Goal: Information Seeking & Learning: Learn about a topic

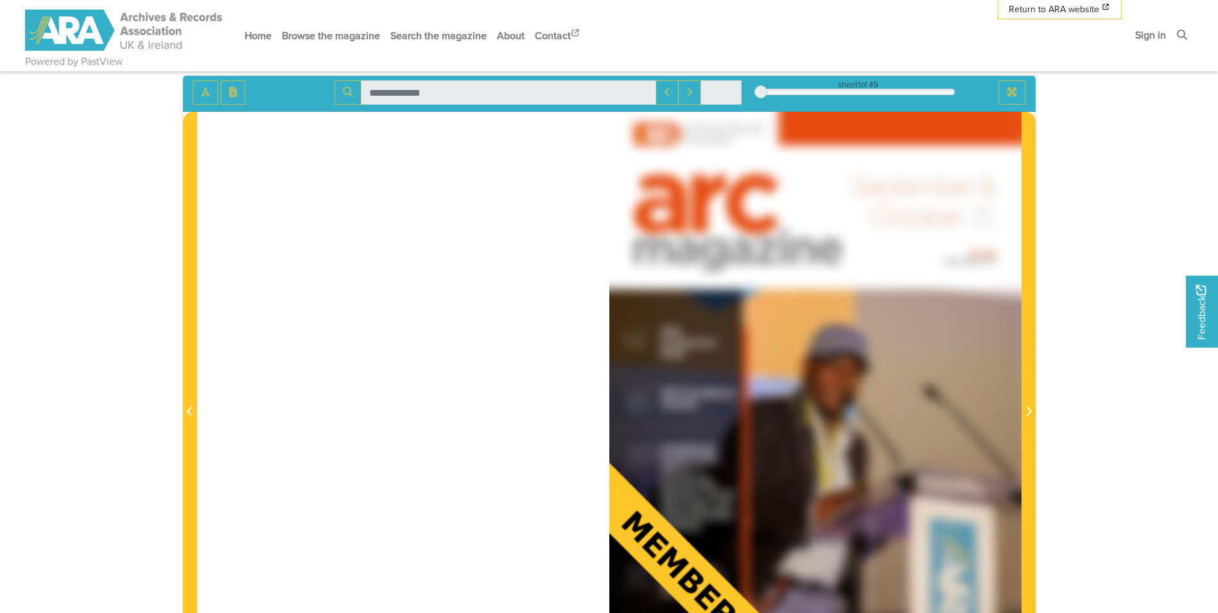
scroll to position [64, 0]
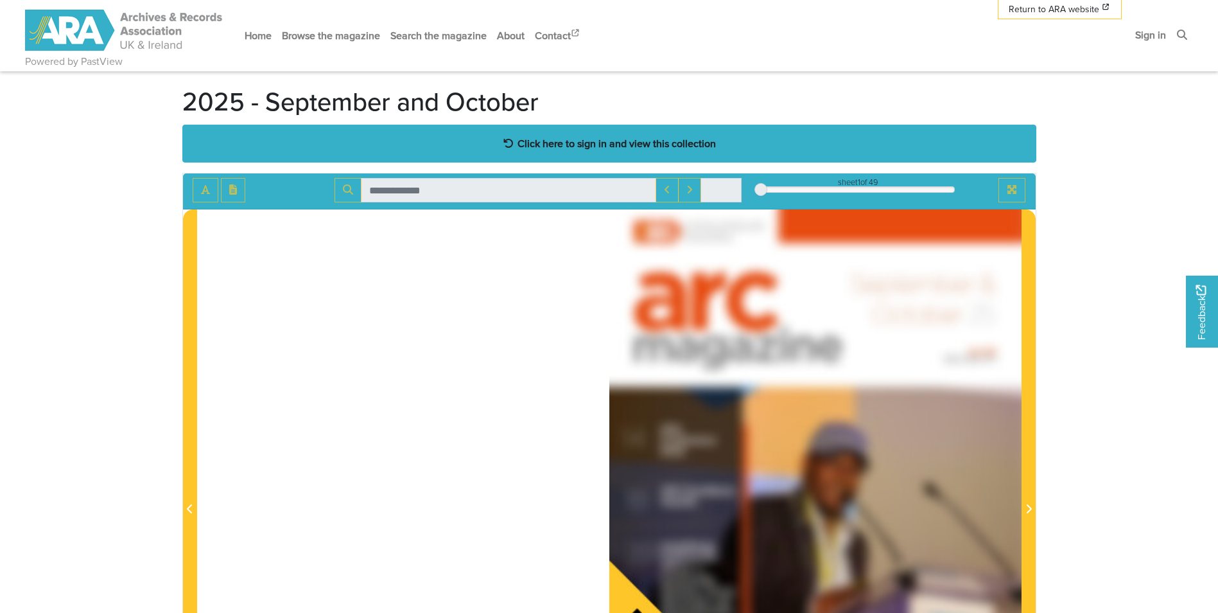
click at [568, 146] on strong "Click here to sign in and view this collection" at bounding box center [617, 143] width 198 height 14
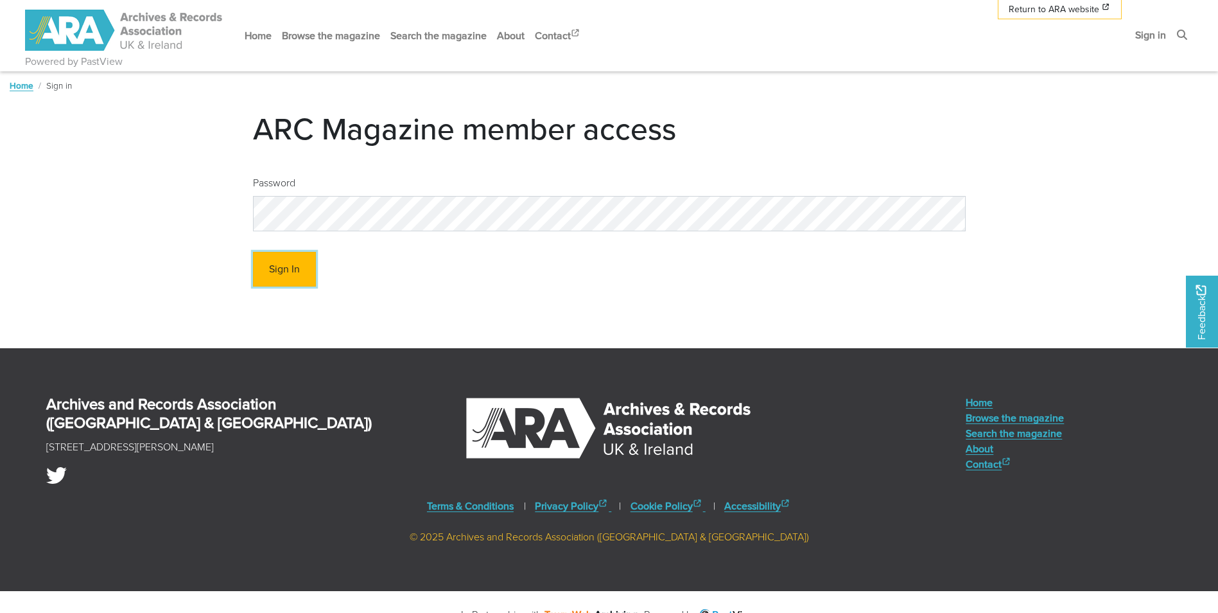
click at [275, 267] on button "Sign In" at bounding box center [284, 269] width 63 height 35
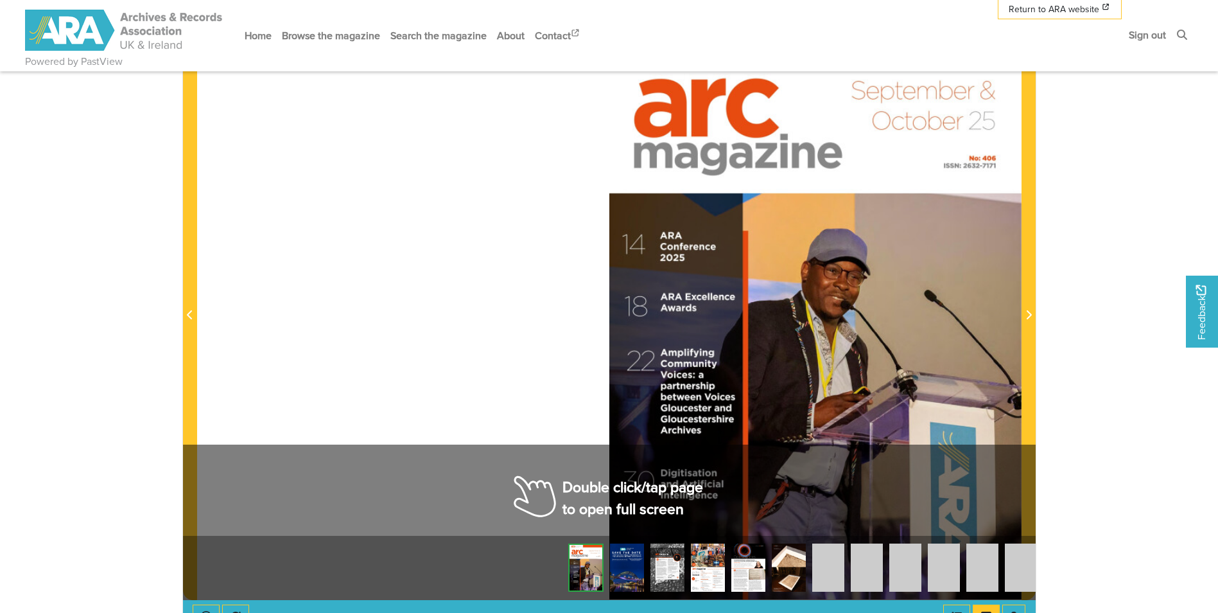
scroll to position [257, 0]
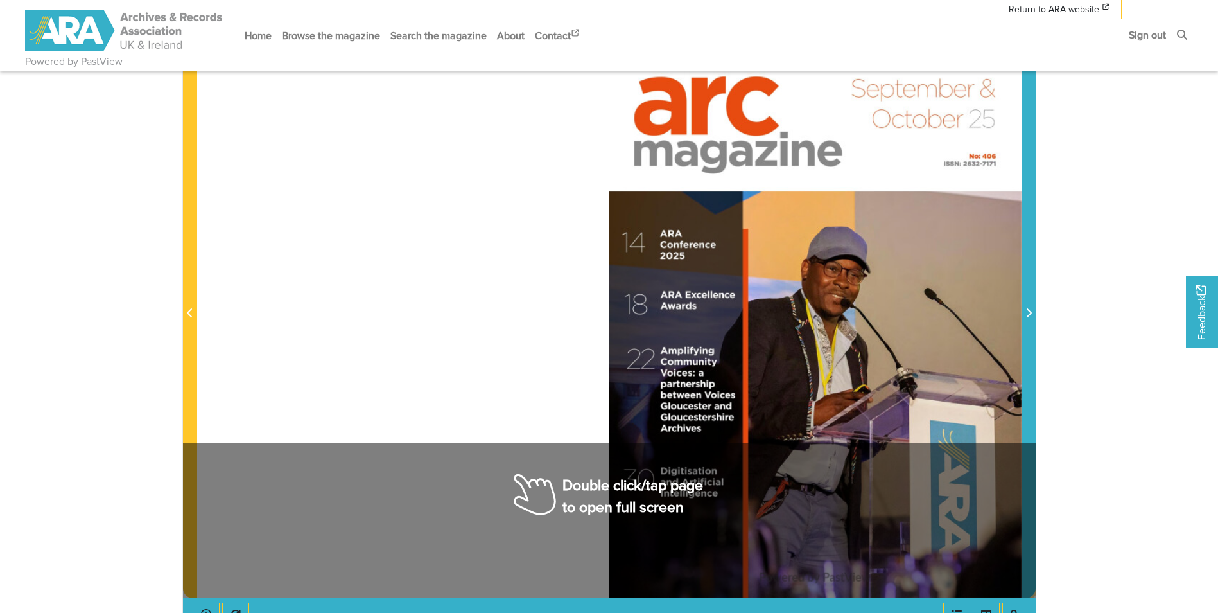
click at [1030, 319] on span "Next Page" at bounding box center [1028, 313] width 13 height 15
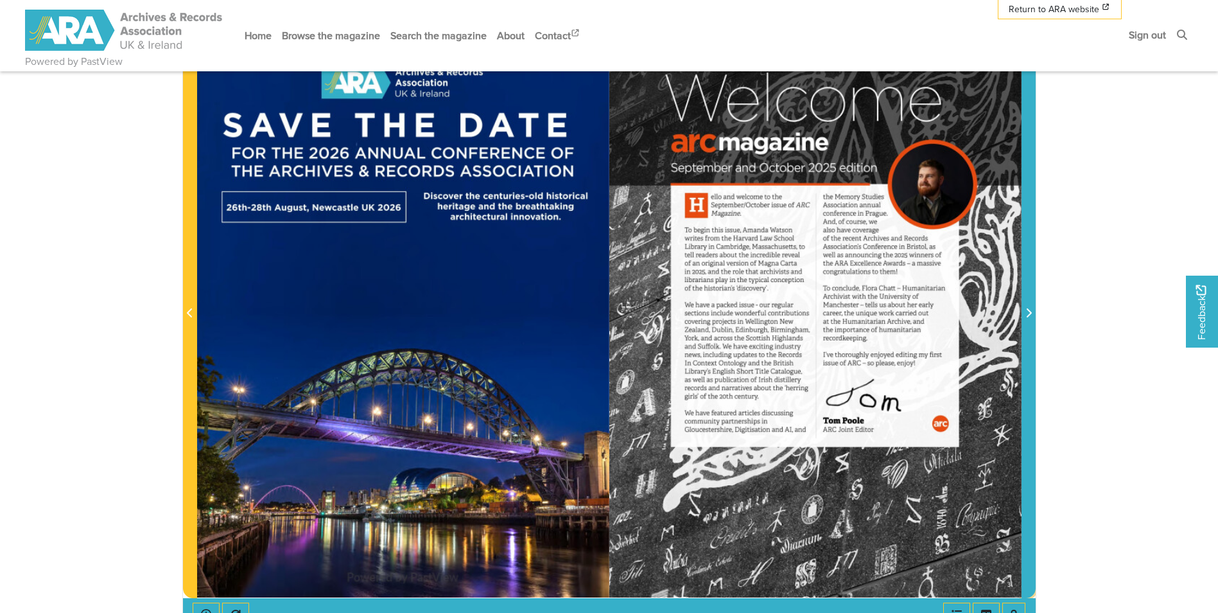
click at [1030, 319] on span "Next Page" at bounding box center [1028, 313] width 13 height 15
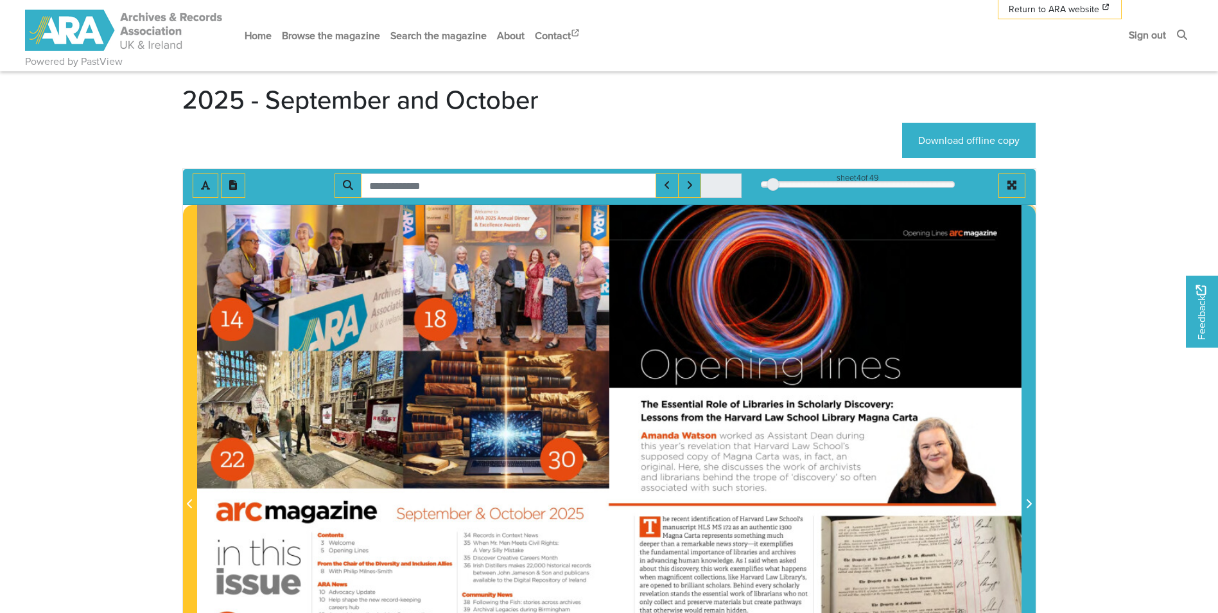
scroll to position [64, 0]
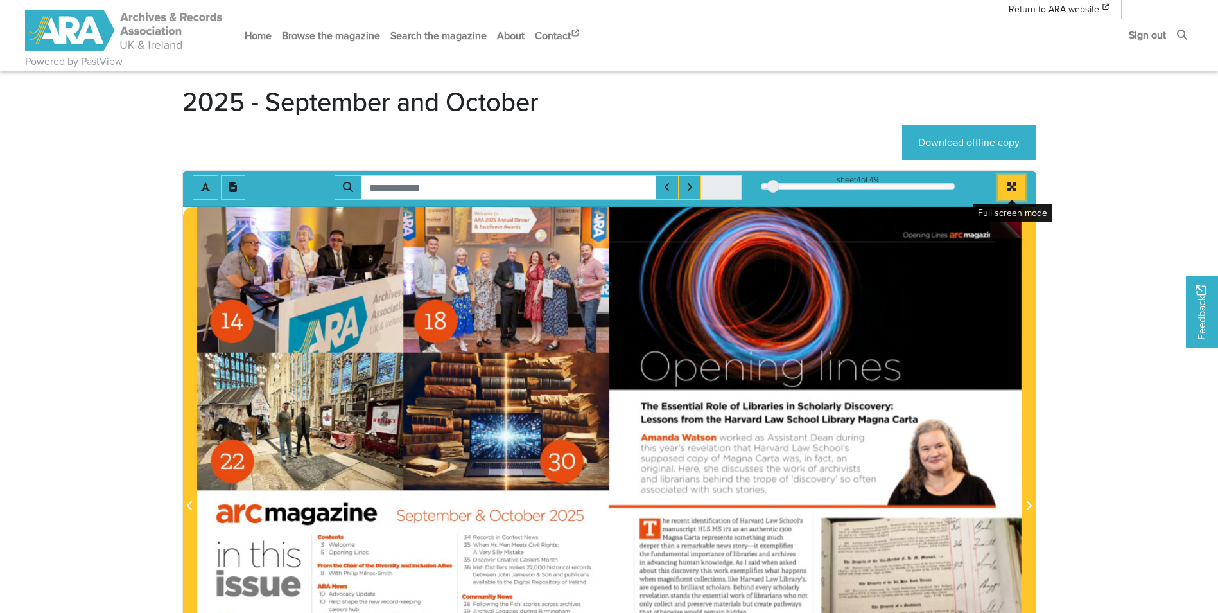
click at [1012, 189] on icon "Full screen mode" at bounding box center [1012, 187] width 10 height 10
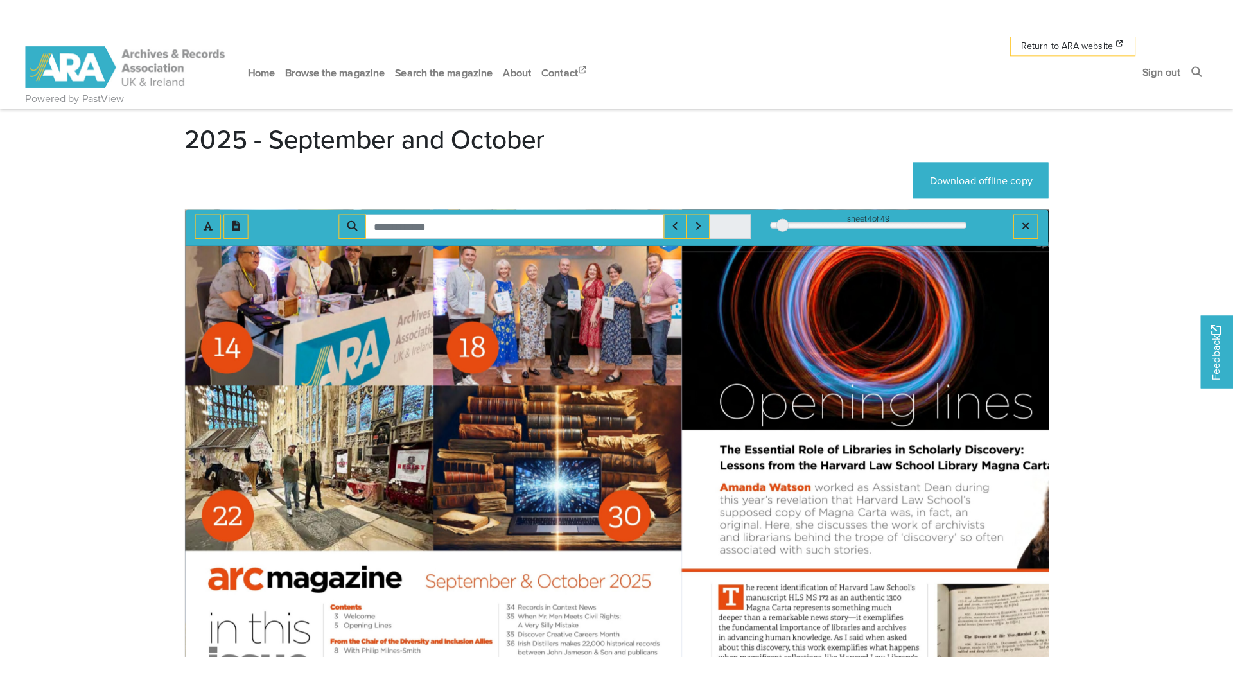
scroll to position [0, 0]
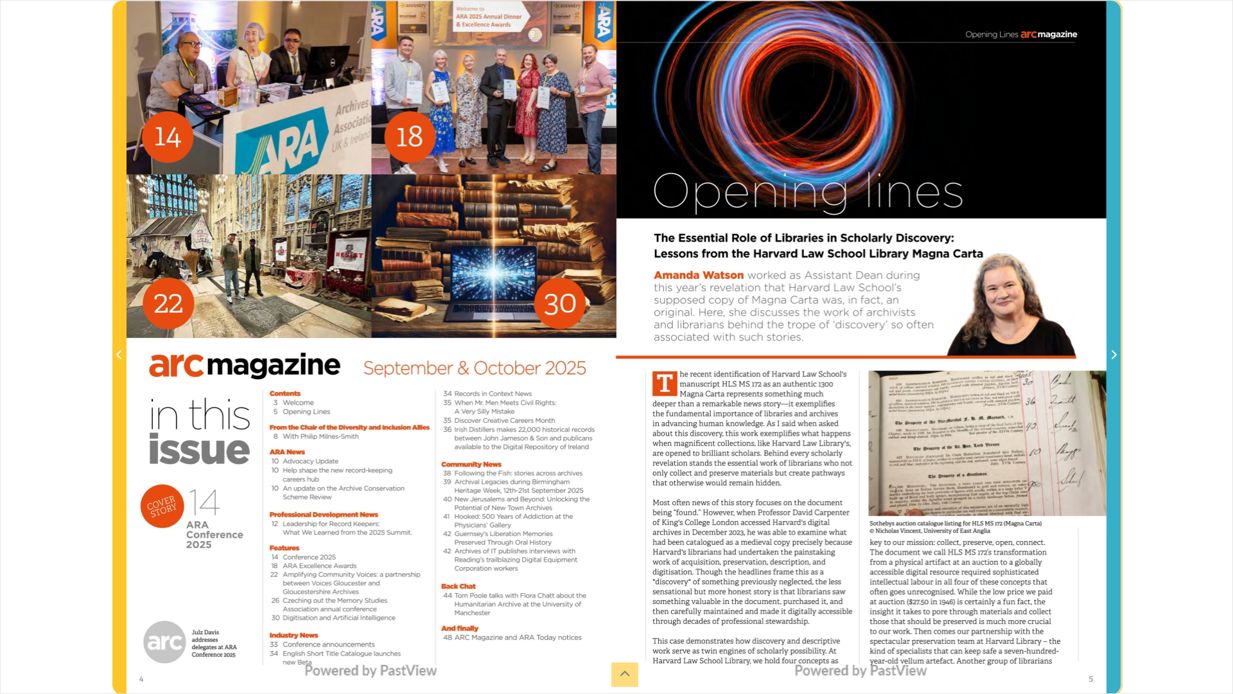
click at [1115, 396] on span "Next Page" at bounding box center [1113, 347] width 13 height 692
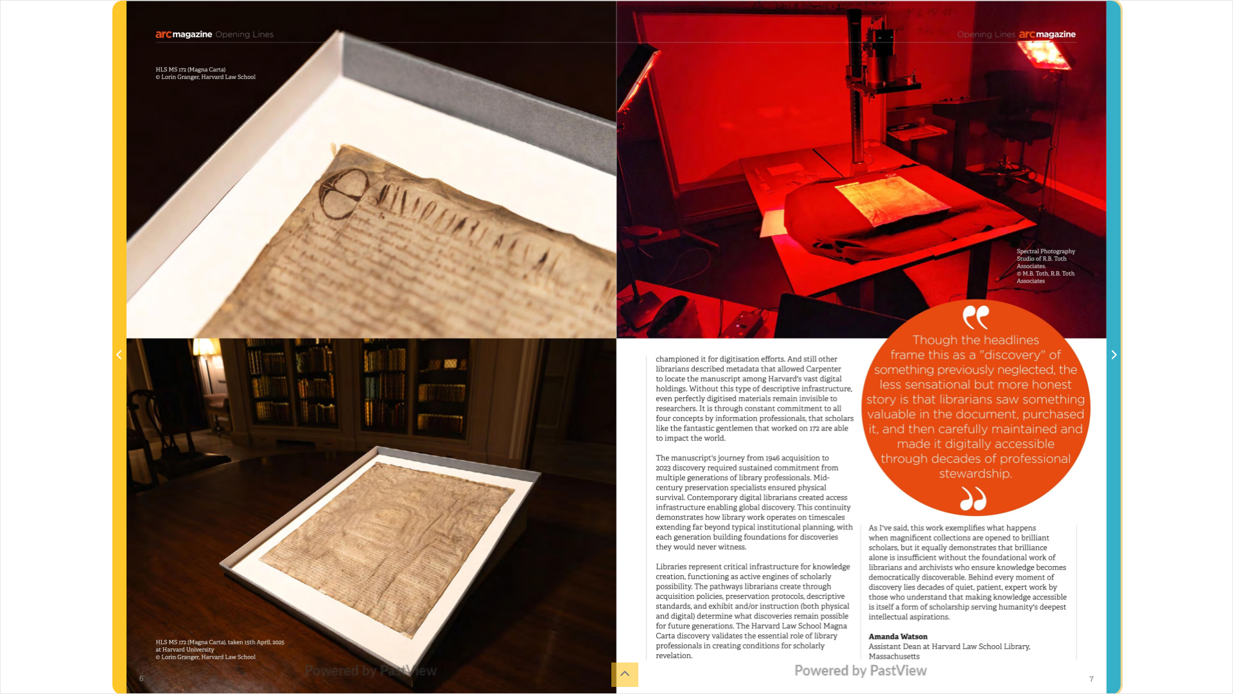
click at [1114, 429] on span "Next Page" at bounding box center [1113, 347] width 13 height 692
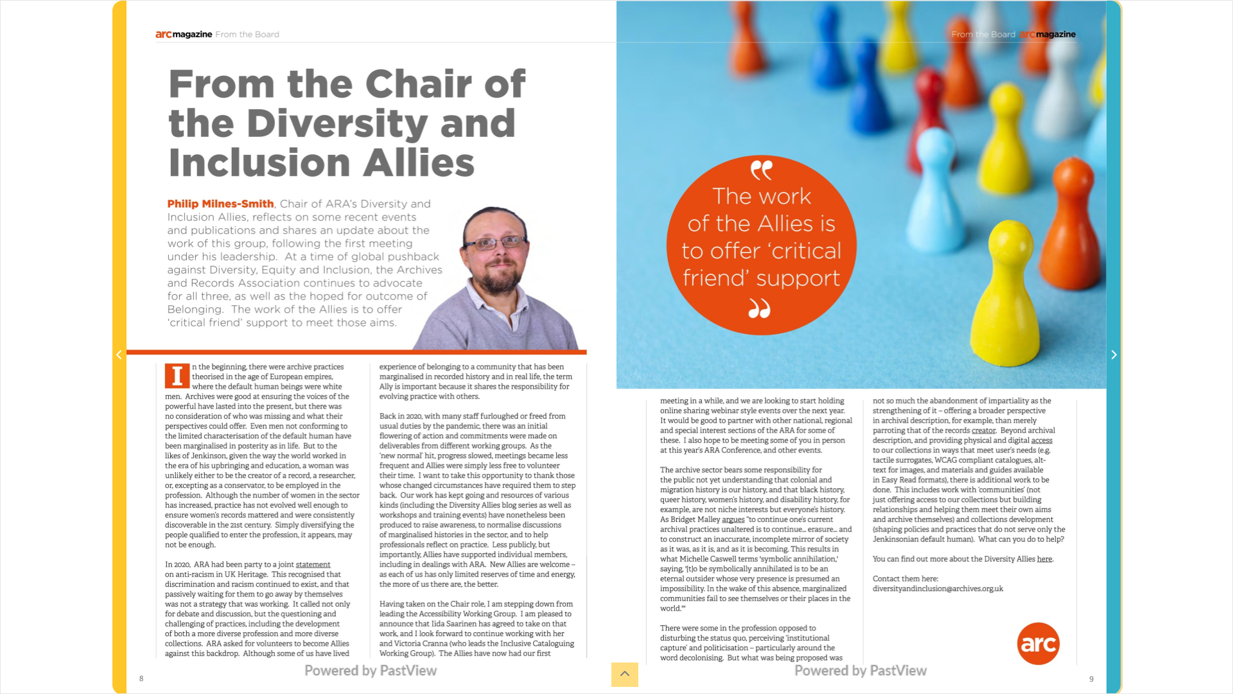
click at [1113, 459] on span "Next Page" at bounding box center [1113, 347] width 13 height 692
